Goal: Task Accomplishment & Management: Use online tool/utility

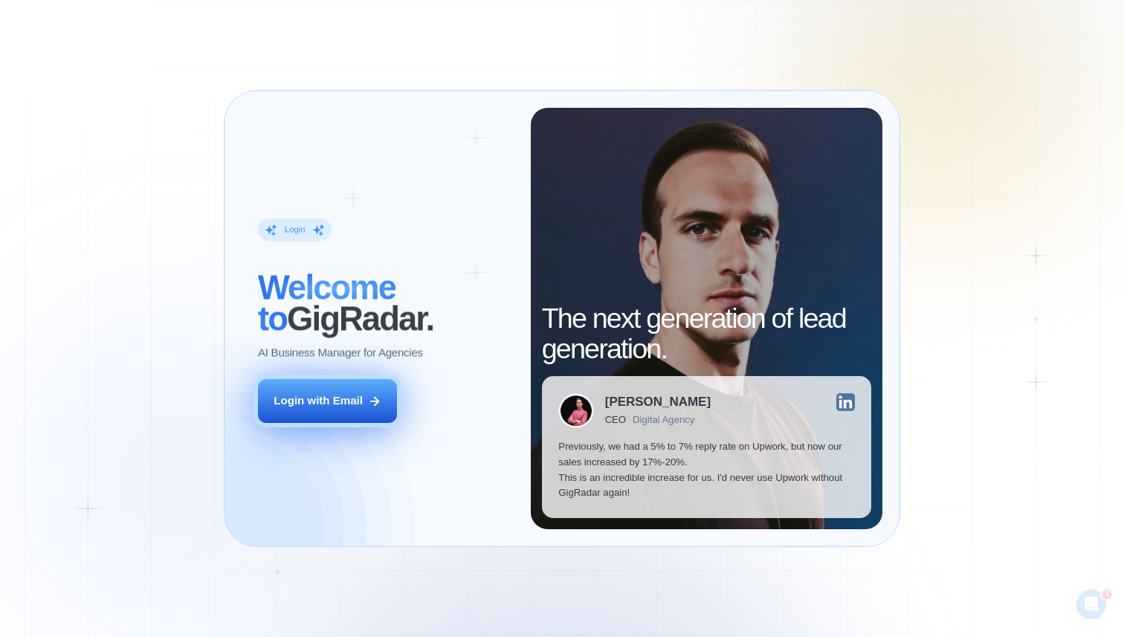
click at [350, 402] on div "Login with Email" at bounding box center [318, 401] width 89 height 16
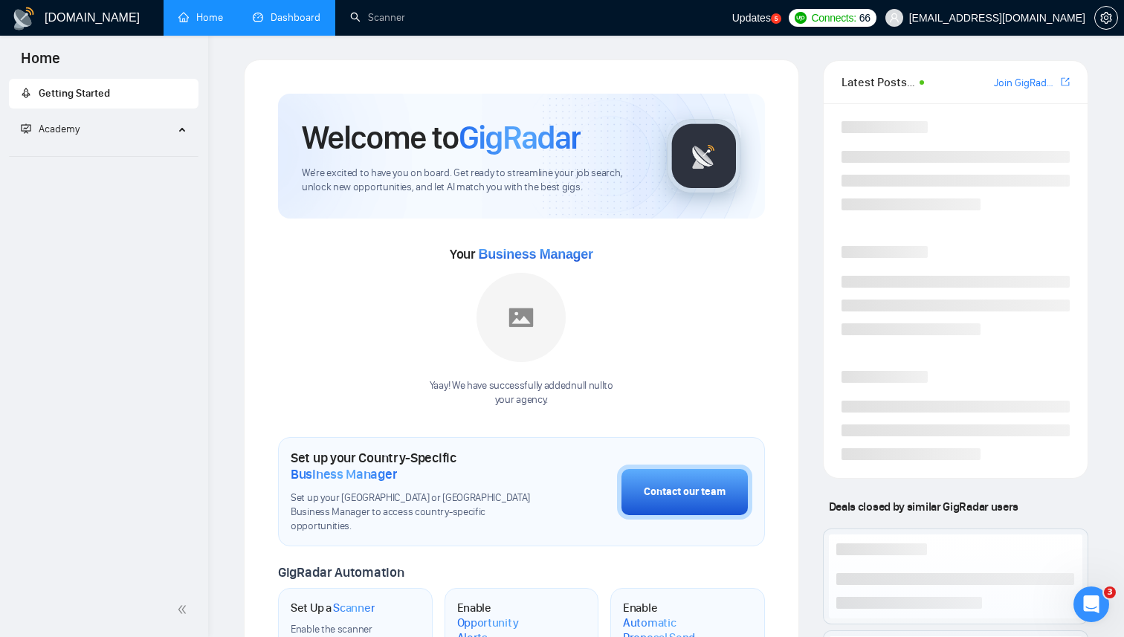
click at [262, 24] on link "Dashboard" at bounding box center [287, 17] width 68 height 13
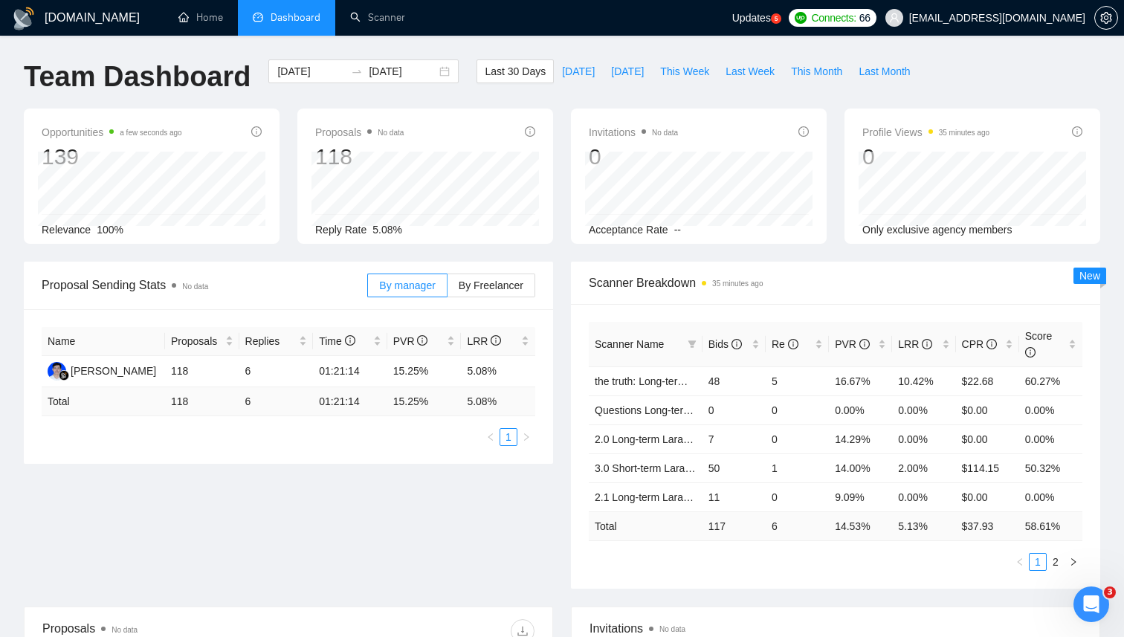
click at [561, 259] on div "Opportunities a few seconds ago 139 Relevance 100% Proposals No data 118 2025-0…" at bounding box center [562, 185] width 1095 height 153
click at [207, 11] on link "Home" at bounding box center [200, 17] width 45 height 13
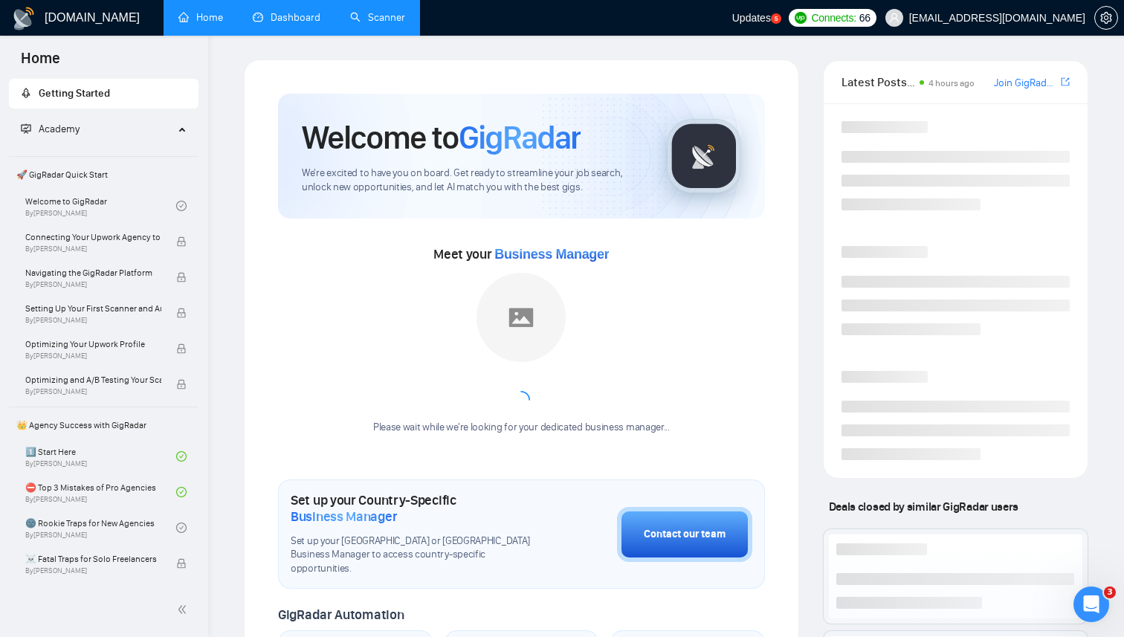
click at [357, 11] on link "Scanner" at bounding box center [377, 17] width 55 height 13
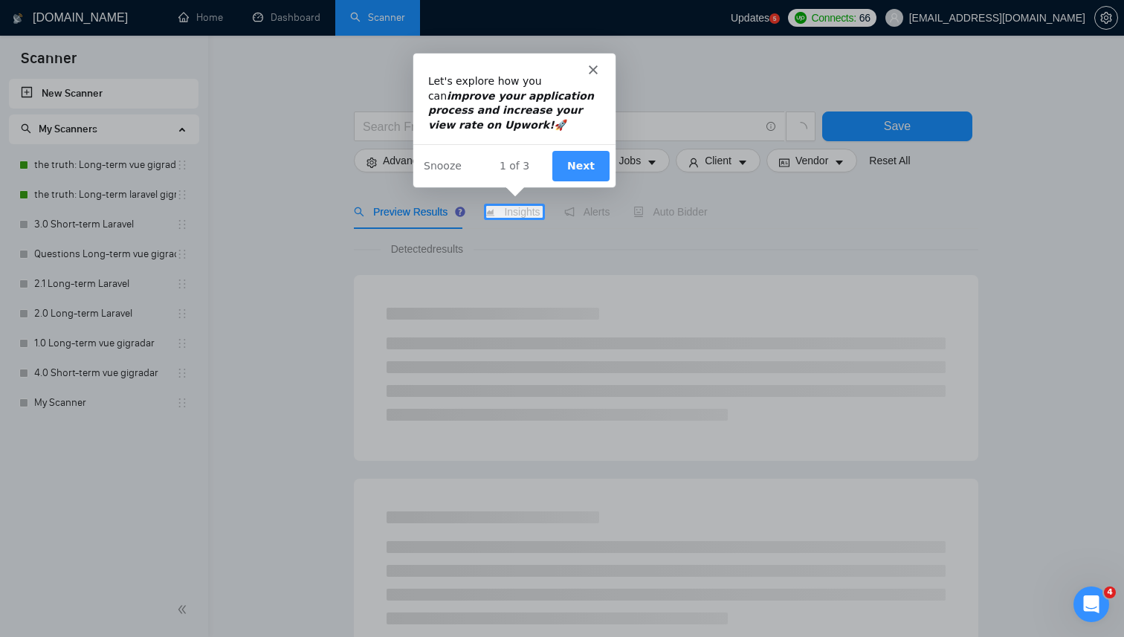
click at [593, 67] on polygon "Close" at bounding box center [591, 68] width 9 height 9
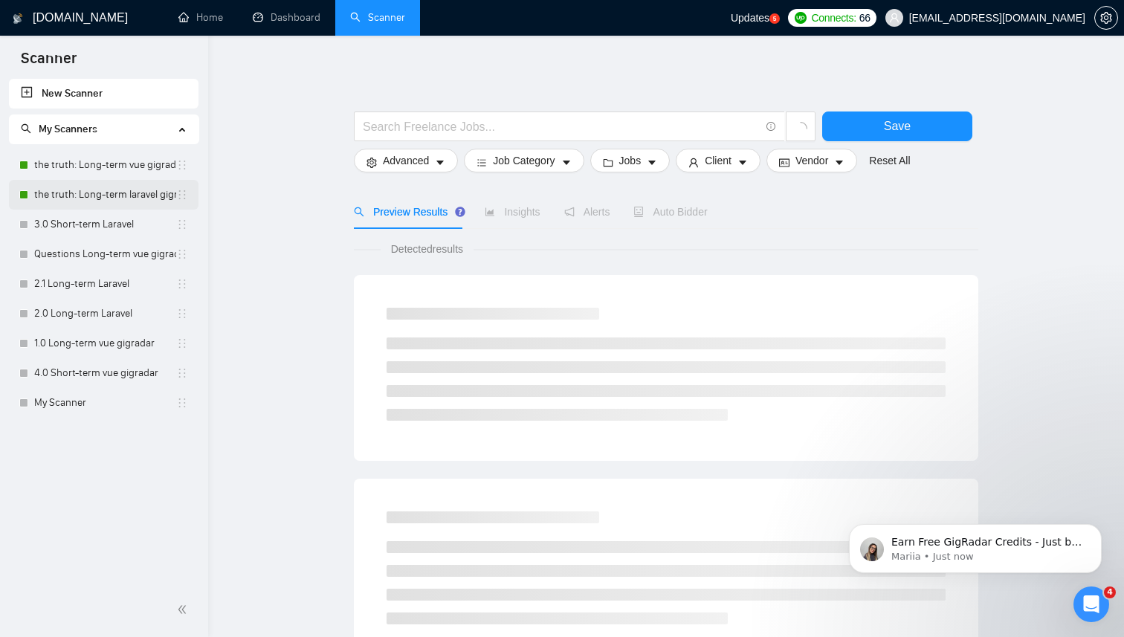
click at [91, 187] on link "the truth: Long-term laravel gigradar" at bounding box center [105, 195] width 142 height 30
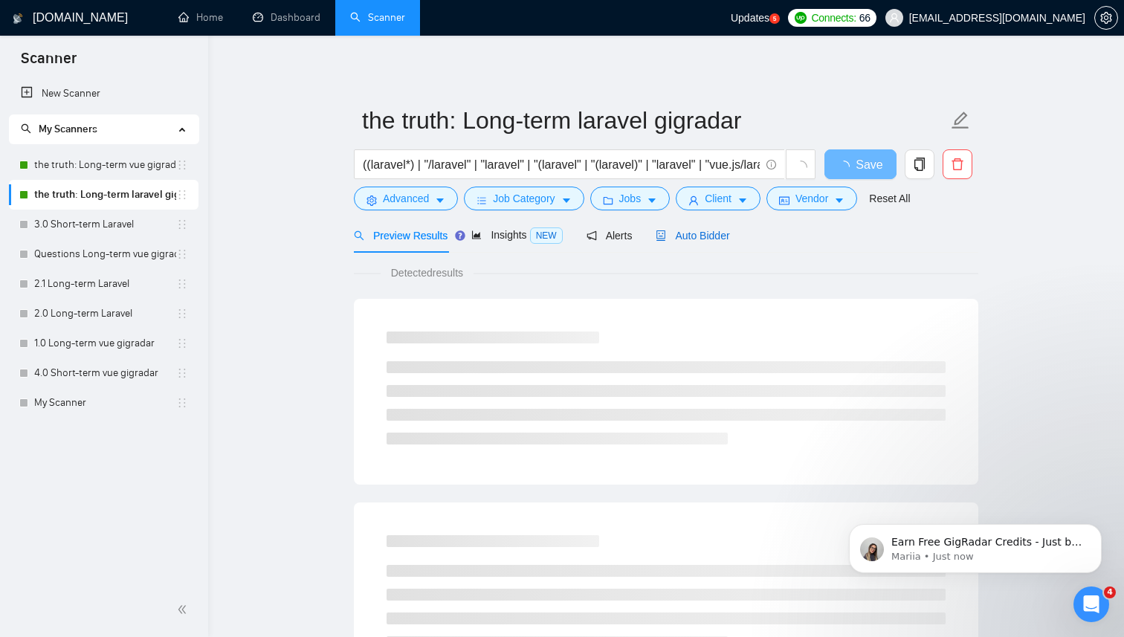
click at [671, 242] on div "Auto Bidder" at bounding box center [693, 236] width 74 height 16
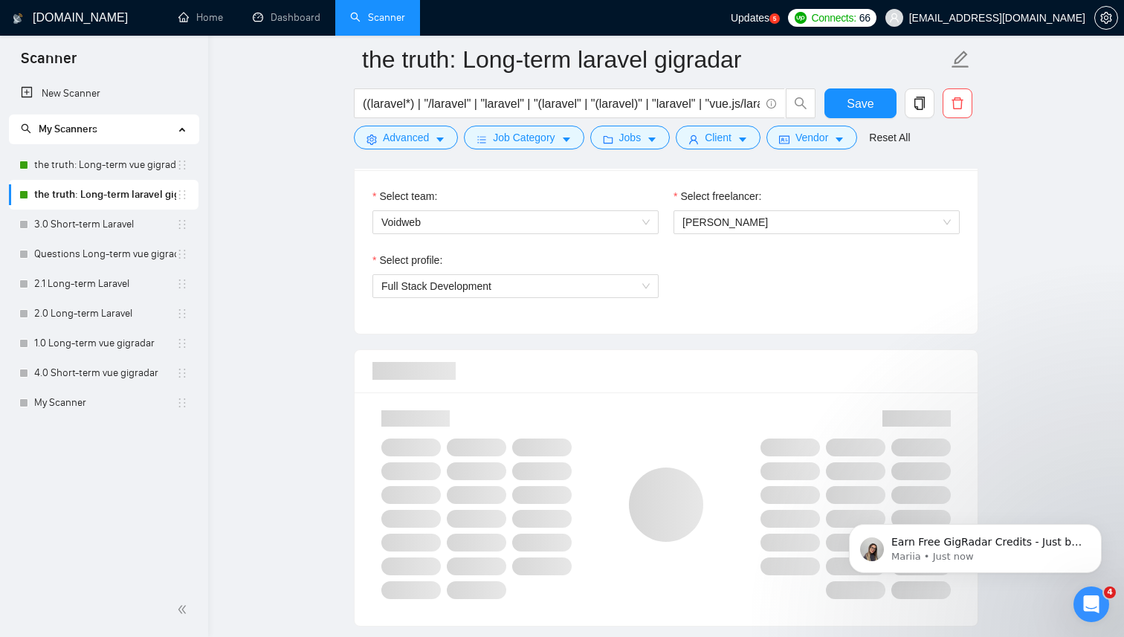
scroll to position [781, 0]
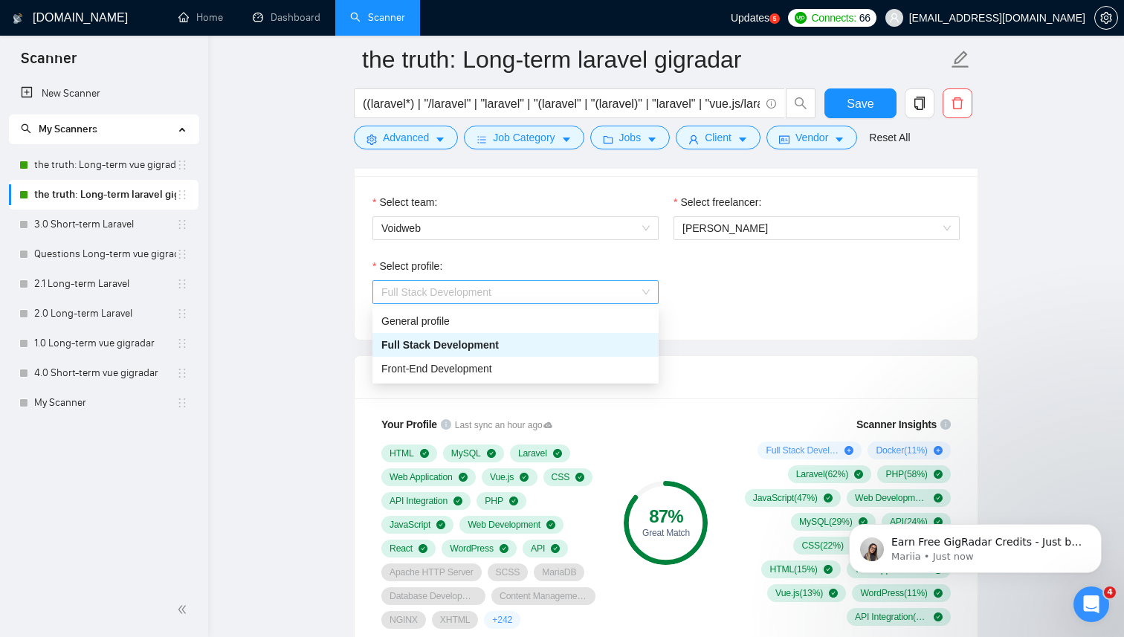
click at [454, 295] on span "Full Stack Development" at bounding box center [436, 292] width 110 height 12
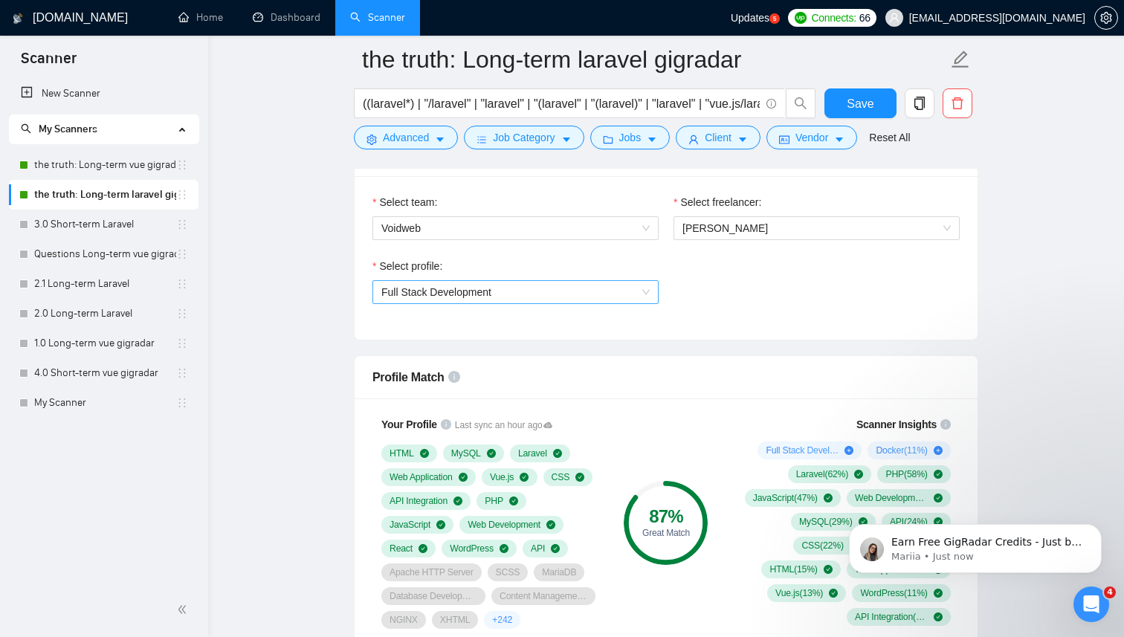
click at [405, 284] on span "Full Stack Development" at bounding box center [515, 292] width 268 height 22
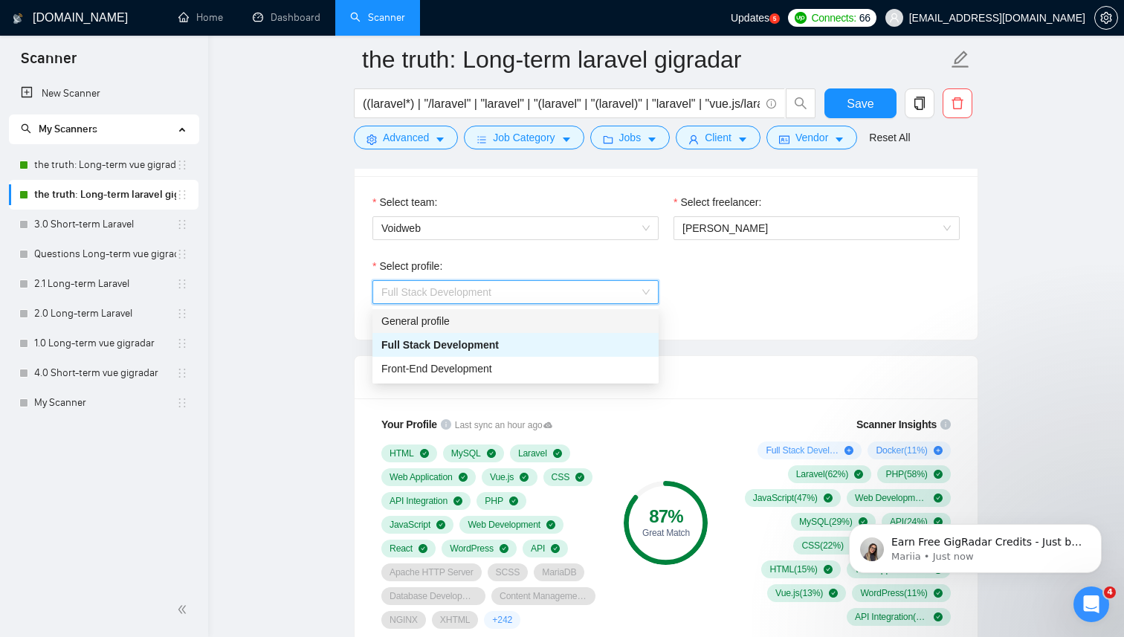
click at [386, 324] on div "General profile" at bounding box center [515, 321] width 268 height 16
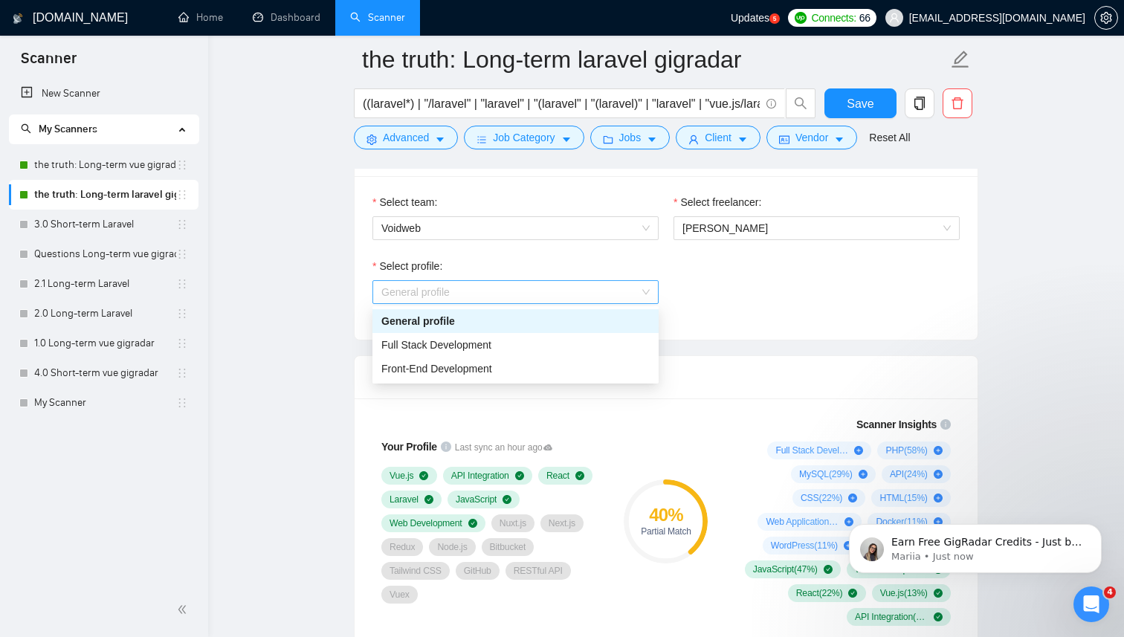
click at [439, 292] on span "General profile" at bounding box center [515, 292] width 268 height 22
click at [435, 348] on span "Full Stack Development" at bounding box center [436, 345] width 110 height 12
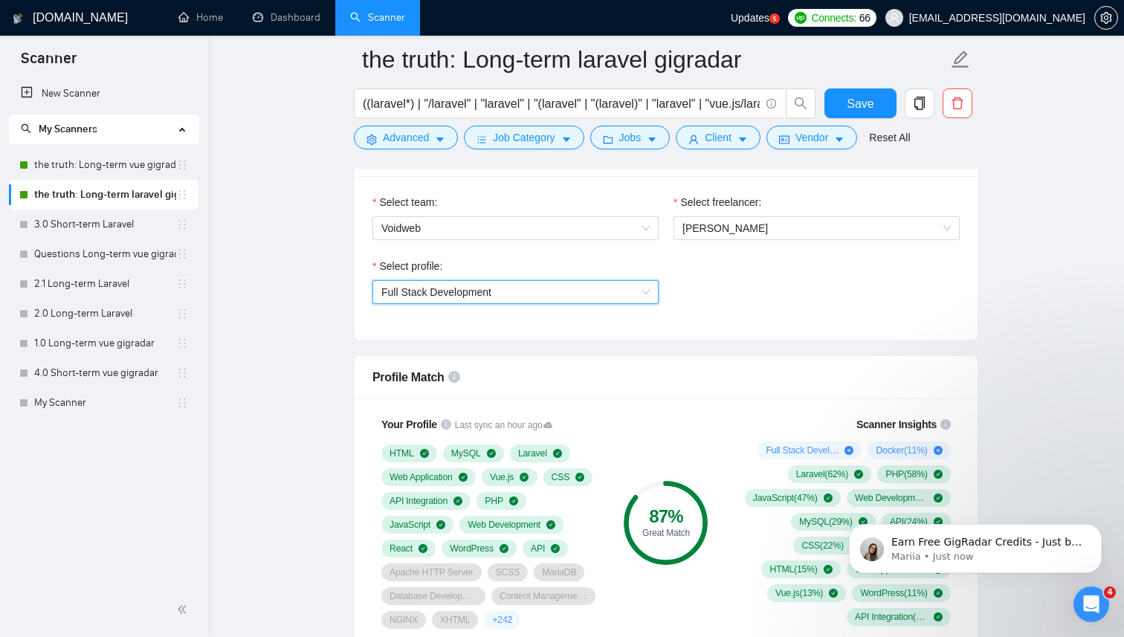
click at [448, 288] on span "Full Stack Development" at bounding box center [436, 292] width 110 height 12
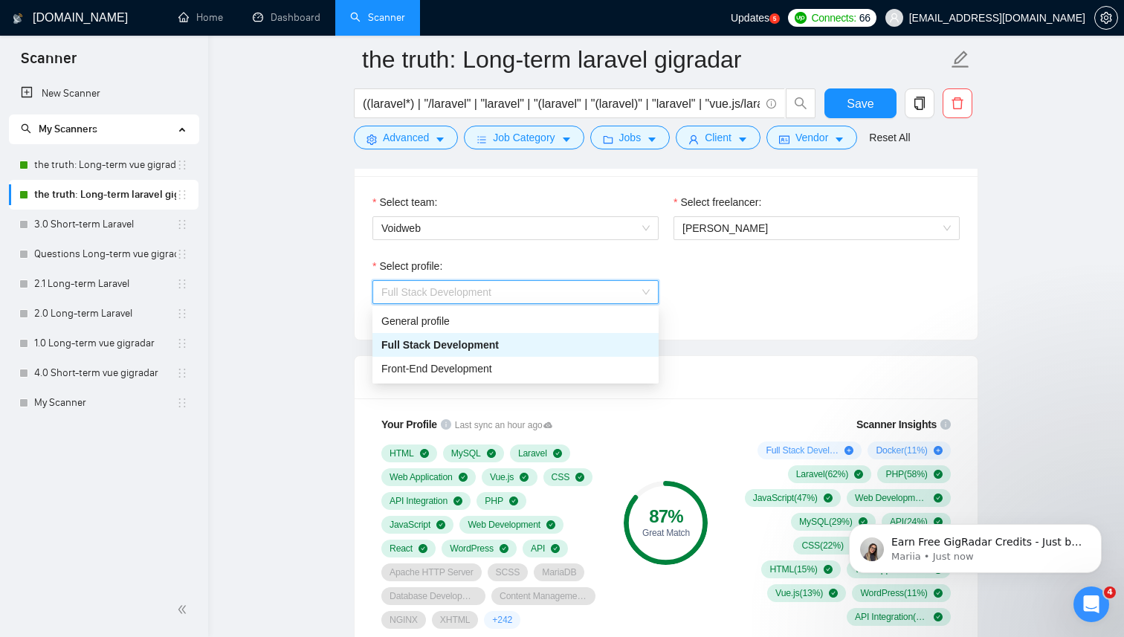
click at [448, 288] on span "Full Stack Development" at bounding box center [436, 292] width 110 height 12
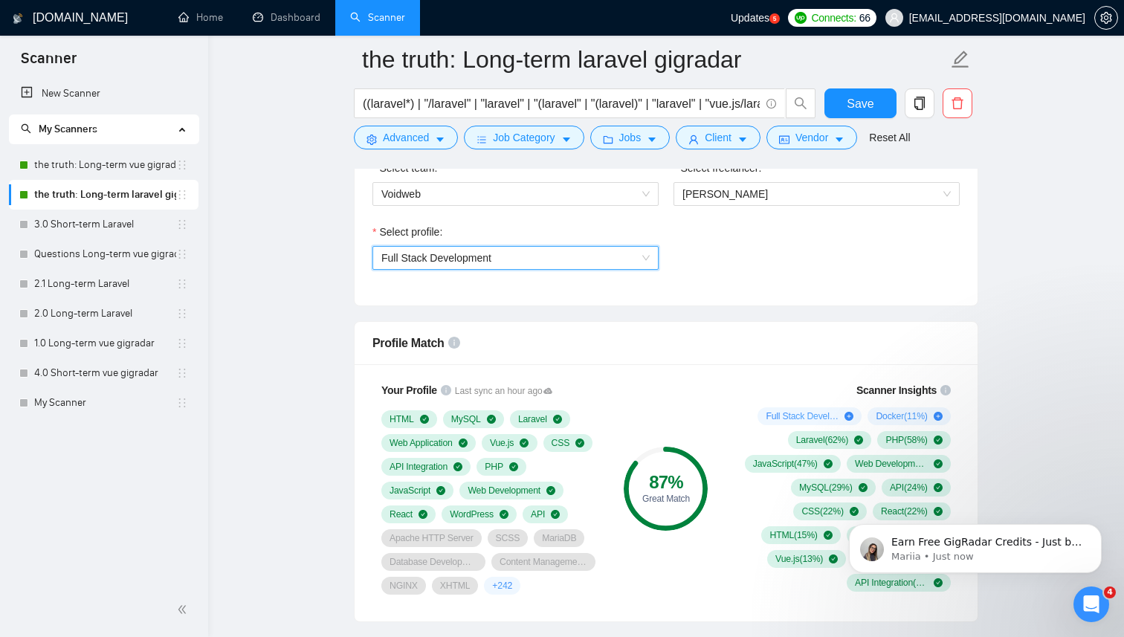
scroll to position [814, 0]
click at [102, 170] on link "the truth: Long-term vue gigradar" at bounding box center [105, 165] width 142 height 30
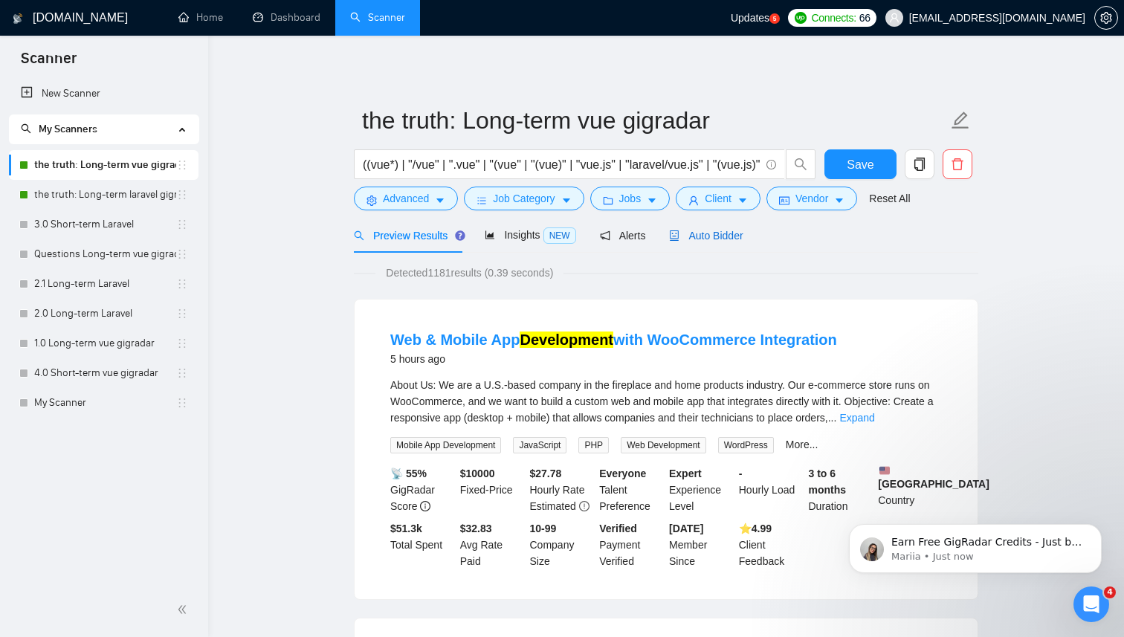
click at [692, 232] on span "Auto Bidder" at bounding box center [706, 236] width 74 height 12
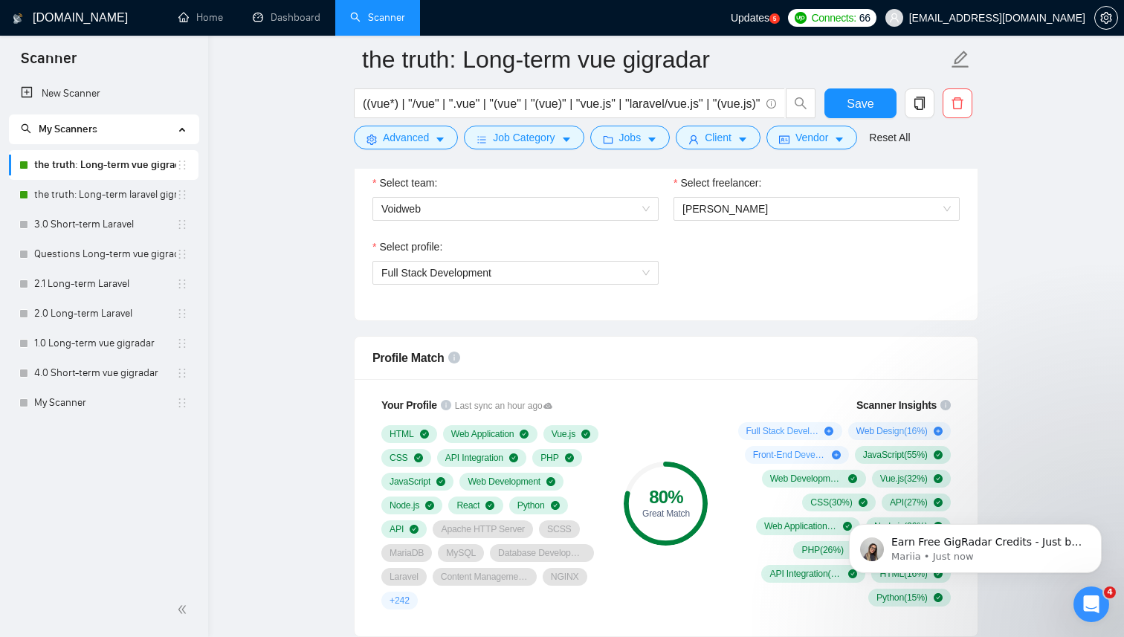
scroll to position [807, 0]
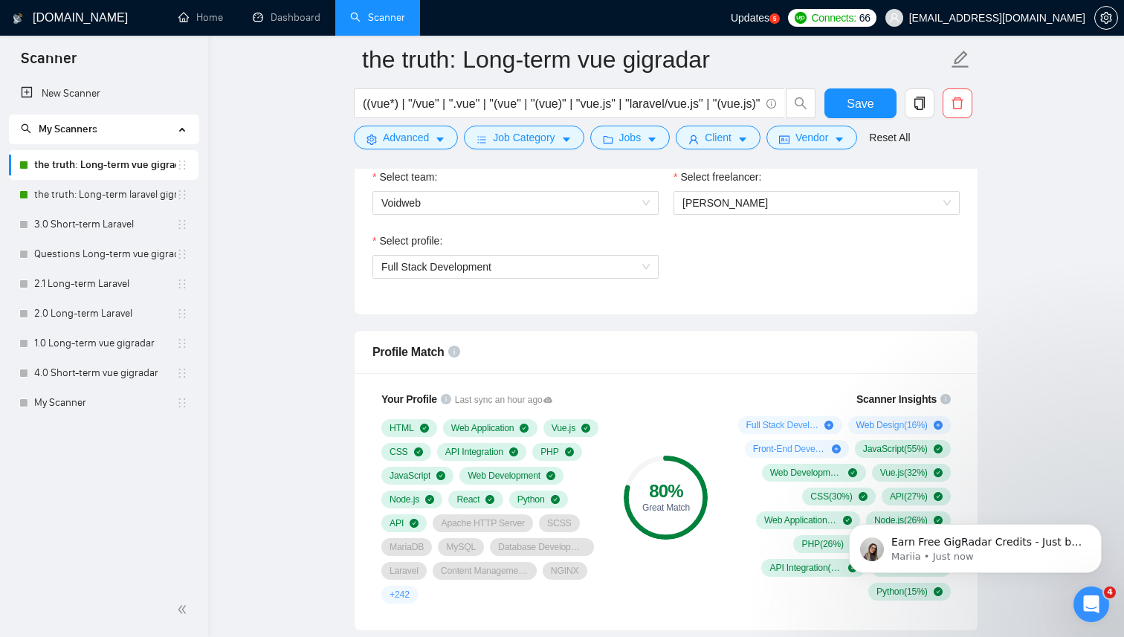
click at [420, 250] on div "Select profile:" at bounding box center [516, 244] width 286 height 22
click at [414, 265] on span "Full Stack Development" at bounding box center [436, 267] width 110 height 12
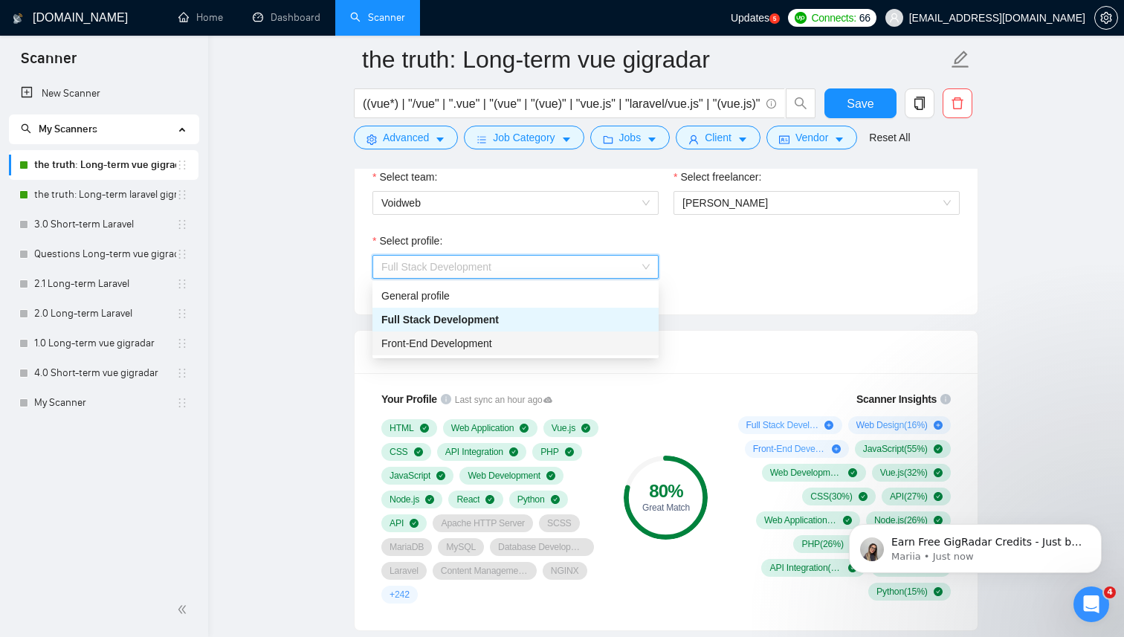
click at [453, 345] on span "Front-End Development" at bounding box center [436, 344] width 111 height 12
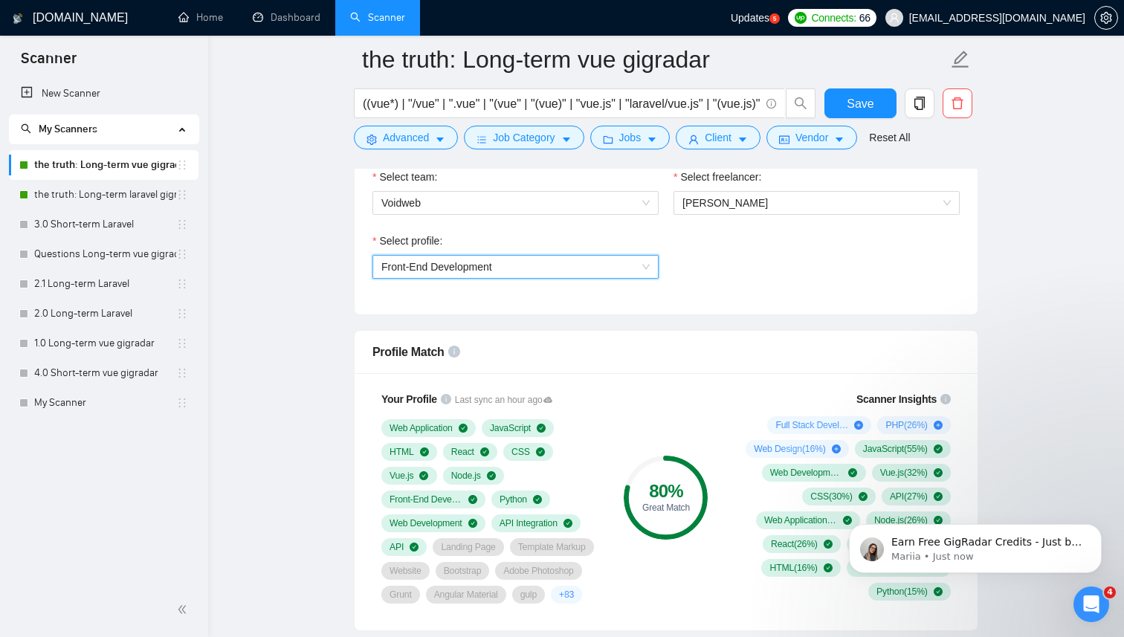
click at [641, 313] on div "Select team: Voidweb Select freelancer: [PERSON_NAME] Select profile: 111058075…" at bounding box center [666, 233] width 623 height 164
click at [863, 103] on span "Save" at bounding box center [860, 103] width 27 height 19
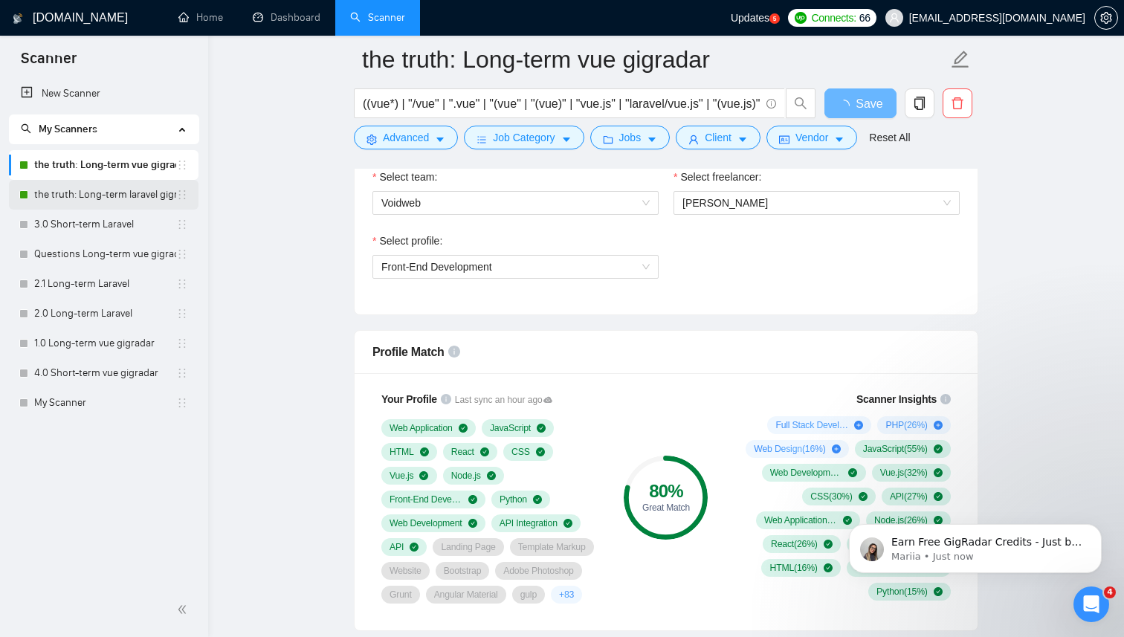
click at [108, 199] on link "the truth: Long-term laravel gigradar" at bounding box center [105, 195] width 142 height 30
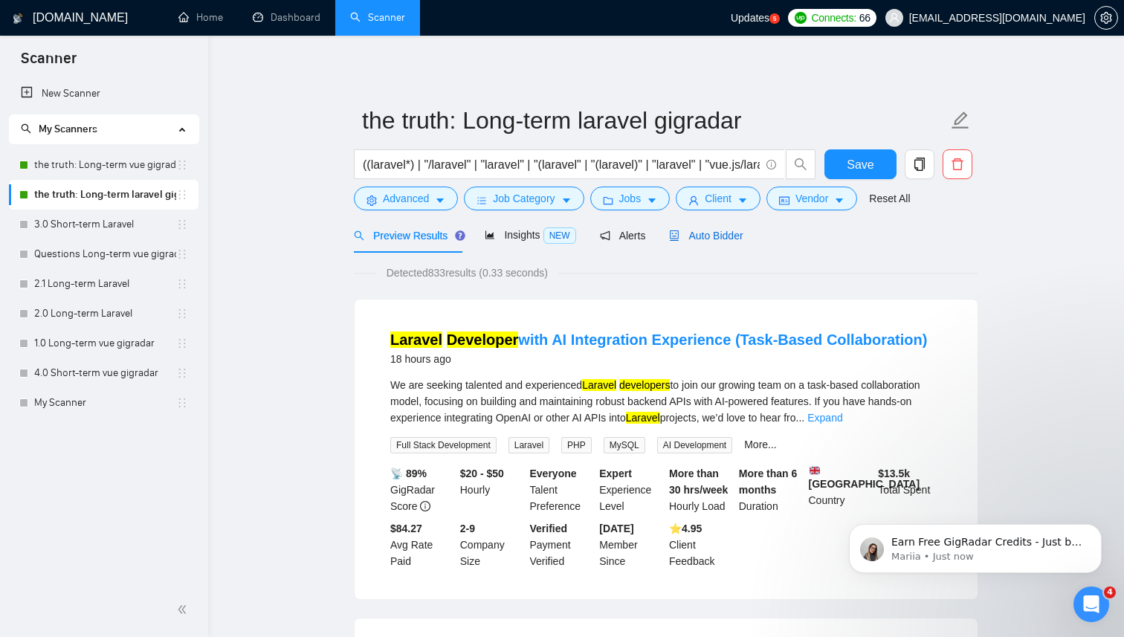
click at [700, 240] on span "Auto Bidder" at bounding box center [706, 236] width 74 height 12
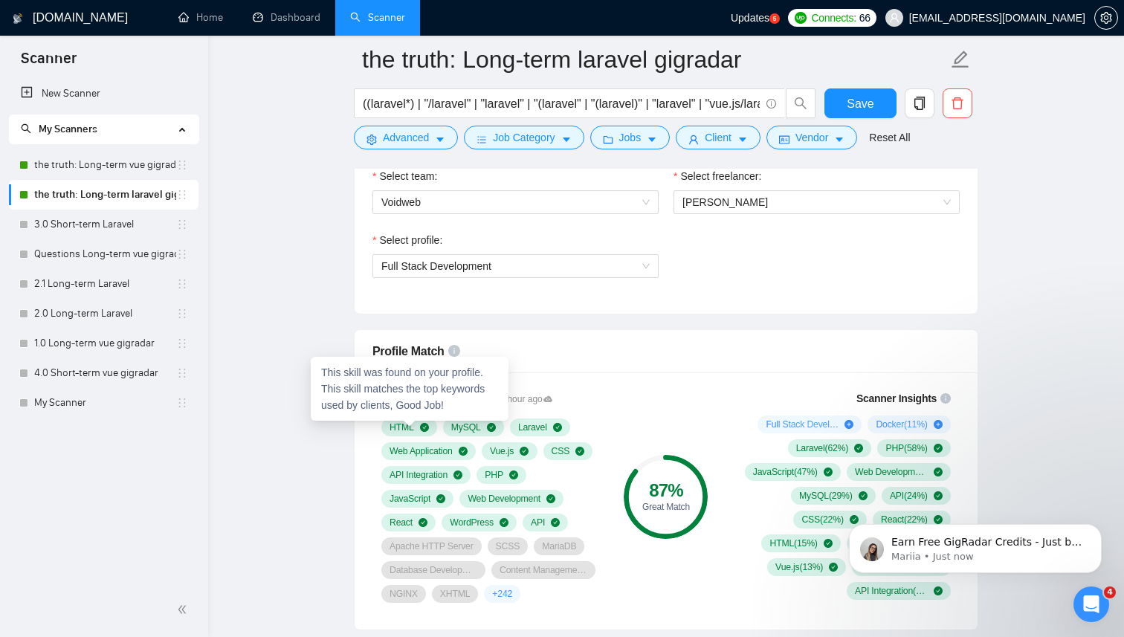
scroll to position [797, 0]
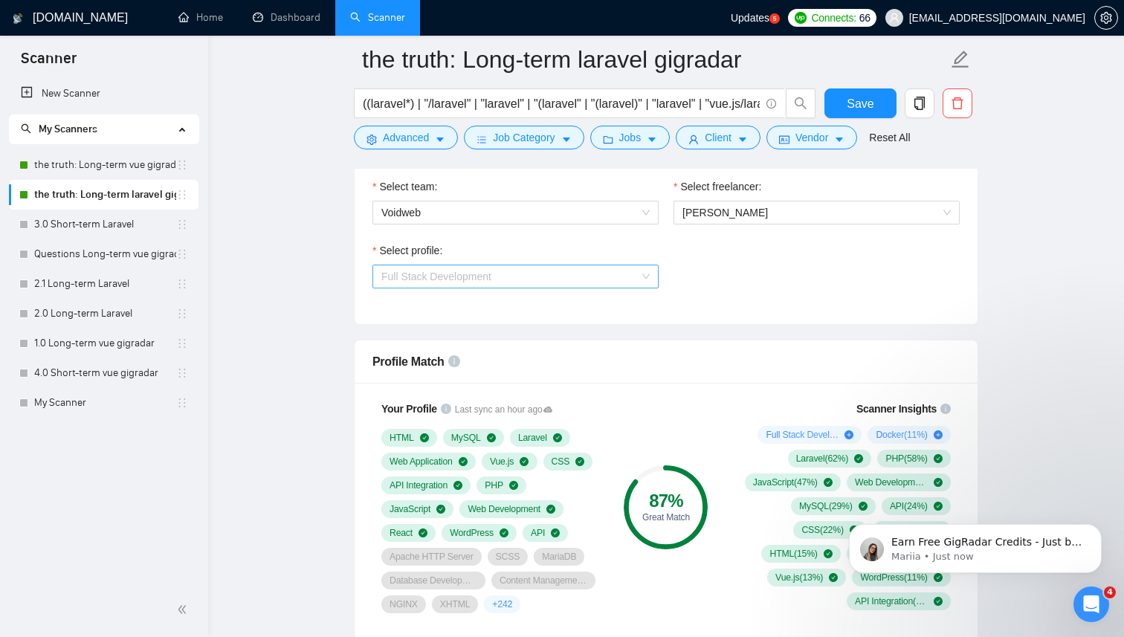
click at [477, 287] on div "Full Stack Development" at bounding box center [516, 277] width 286 height 24
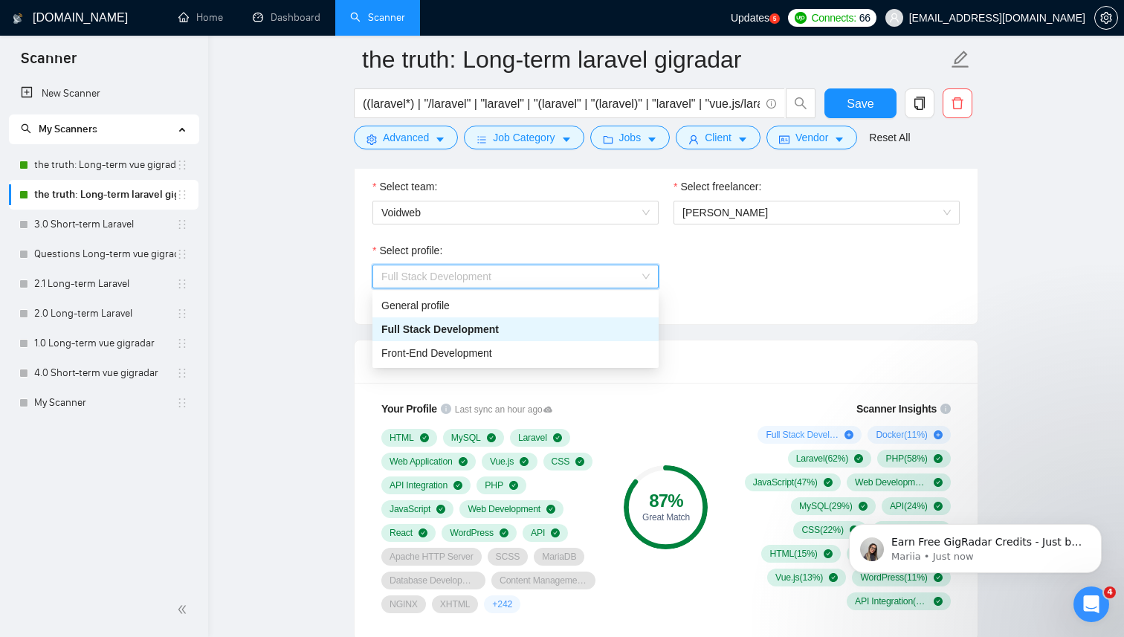
click at [463, 326] on span "Full Stack Development" at bounding box center [439, 329] width 117 height 12
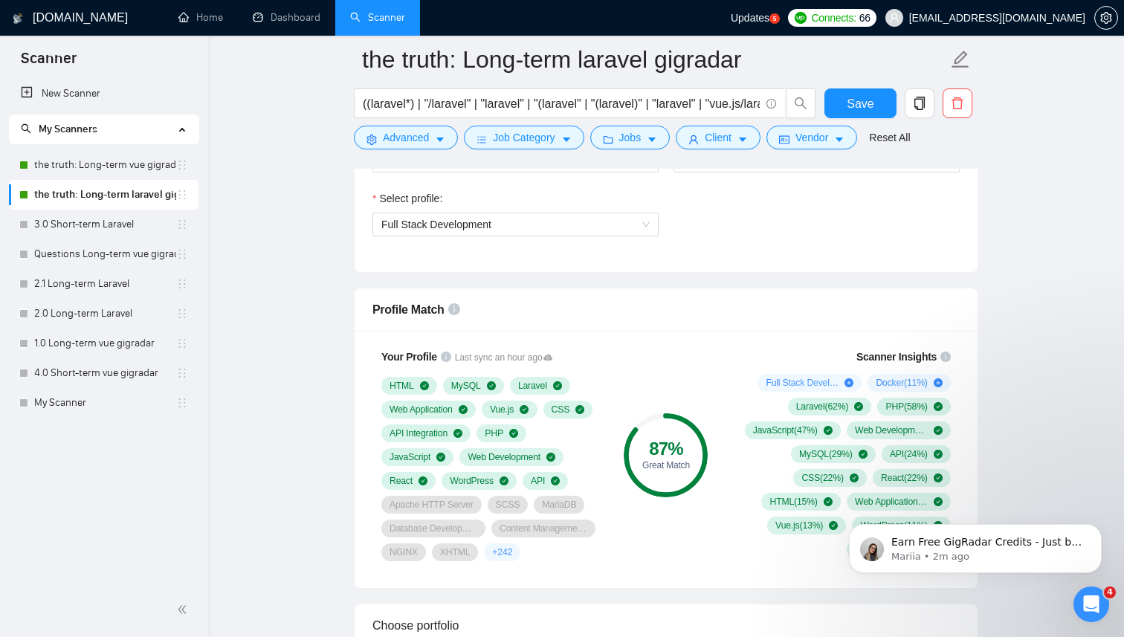
scroll to position [889, 0]
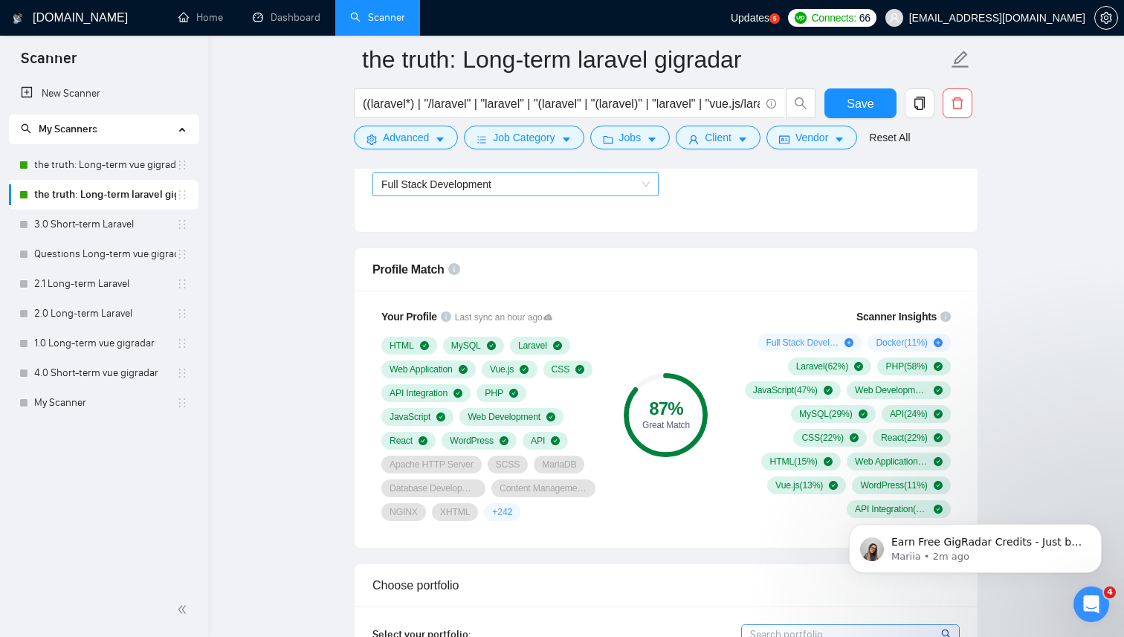
click at [490, 191] on span "Full Stack Development" at bounding box center [515, 184] width 268 height 22
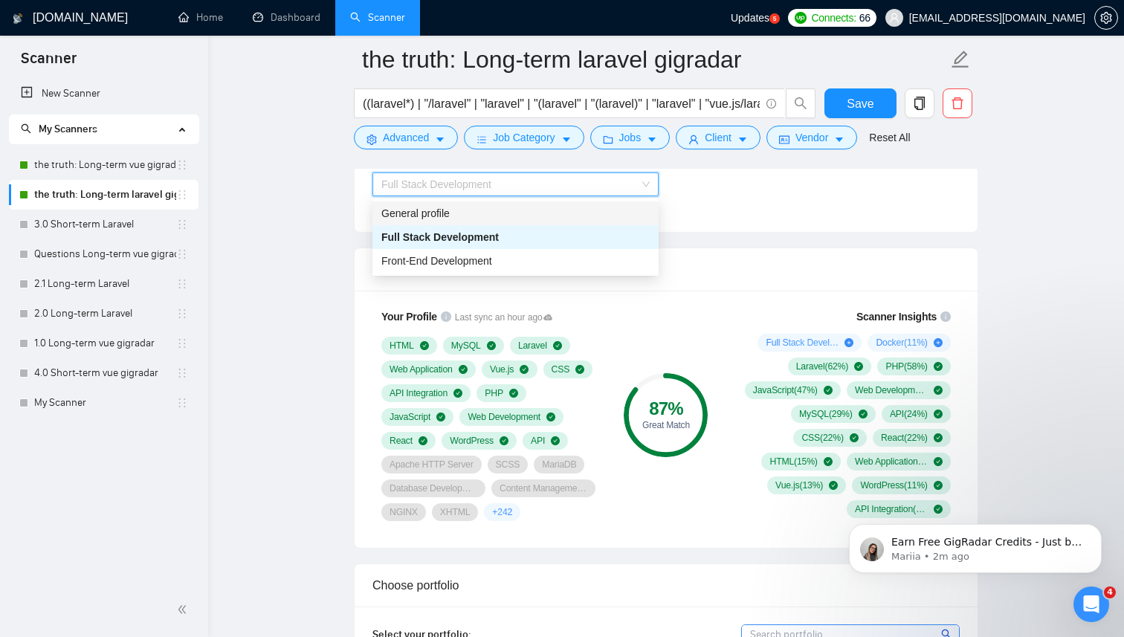
click at [465, 210] on div "General profile" at bounding box center [515, 213] width 268 height 16
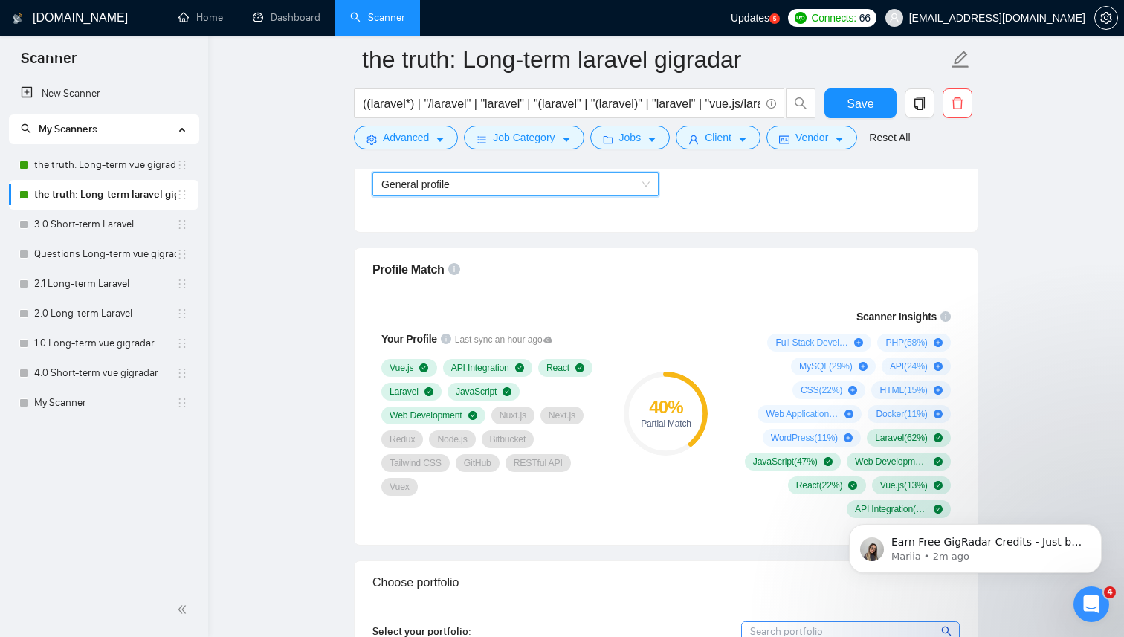
click at [549, 267] on div "Profile Match" at bounding box center [666, 269] width 587 height 42
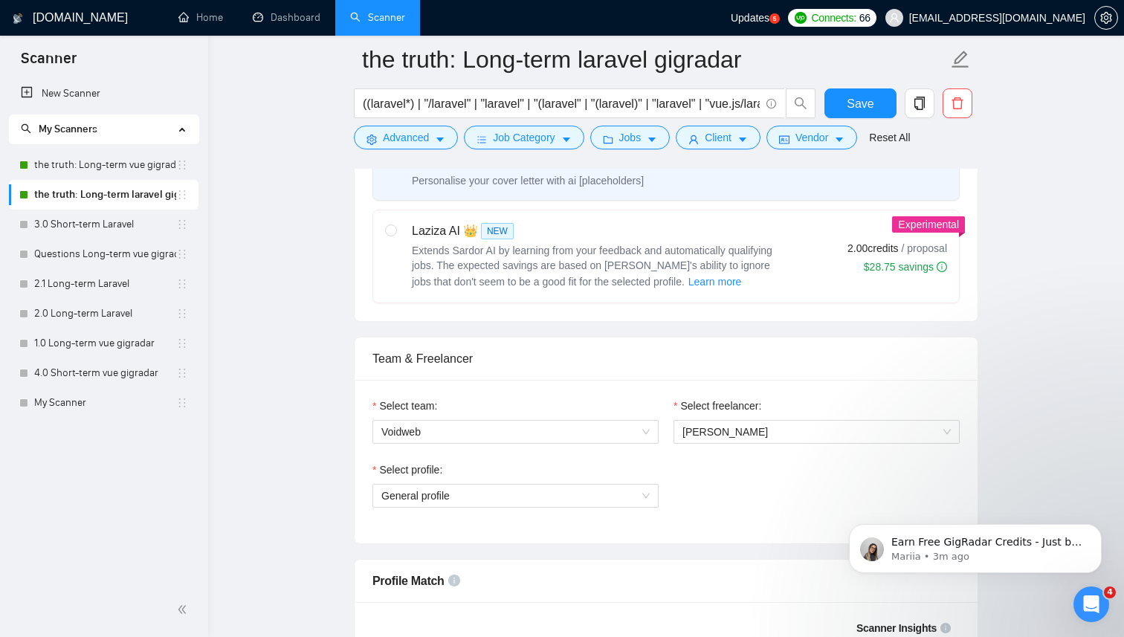
scroll to position [499, 0]
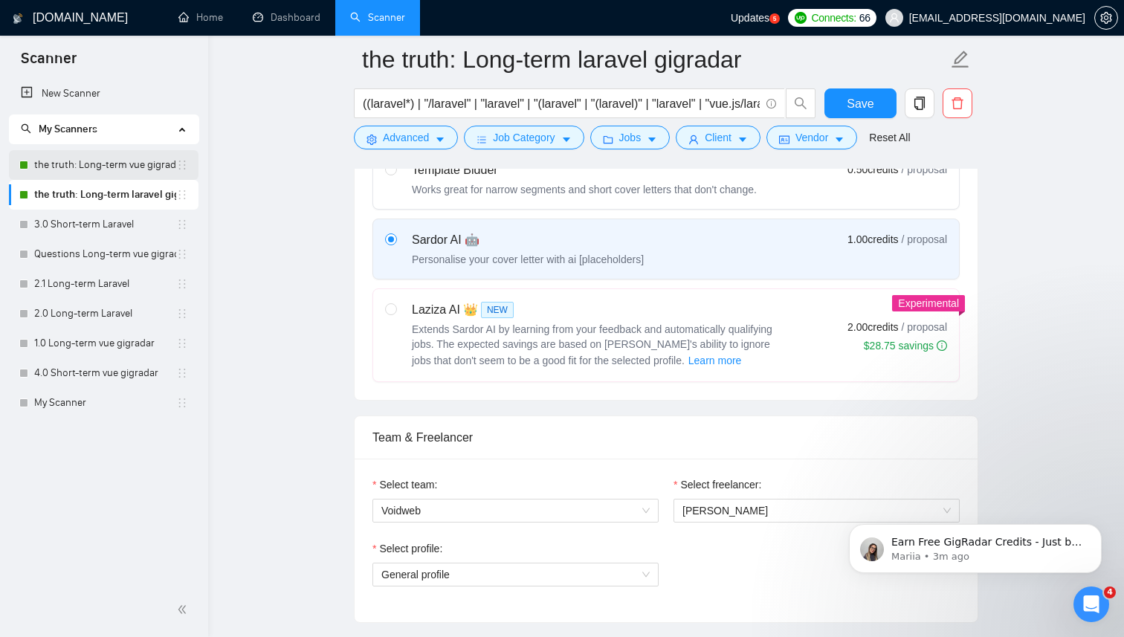
click at [138, 167] on link "the truth: Long-term vue gigradar" at bounding box center [105, 165] width 142 height 30
